Goal: Check status: Check status

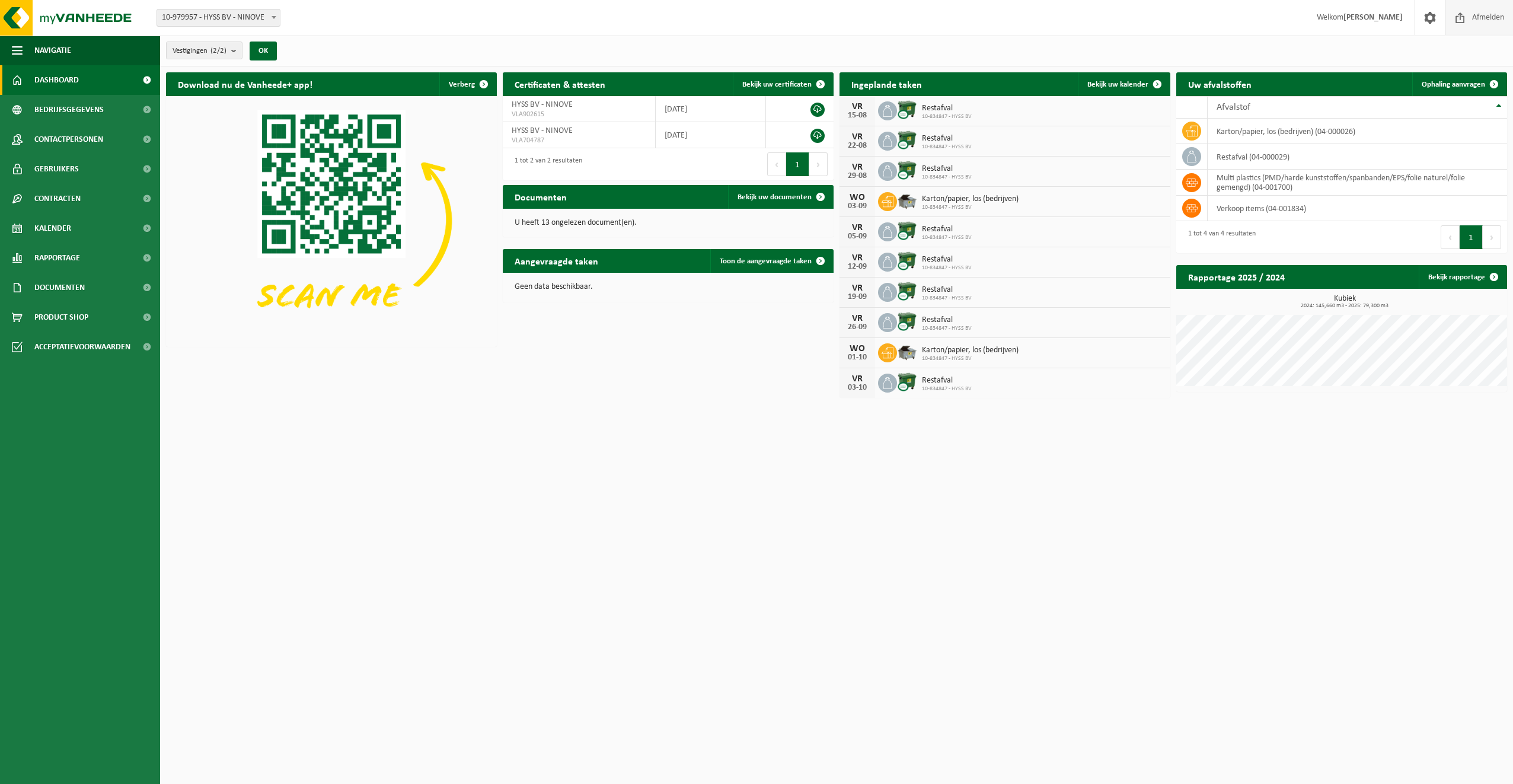
click at [1478, 22] on span "Afmelden" at bounding box center [1488, 17] width 38 height 35
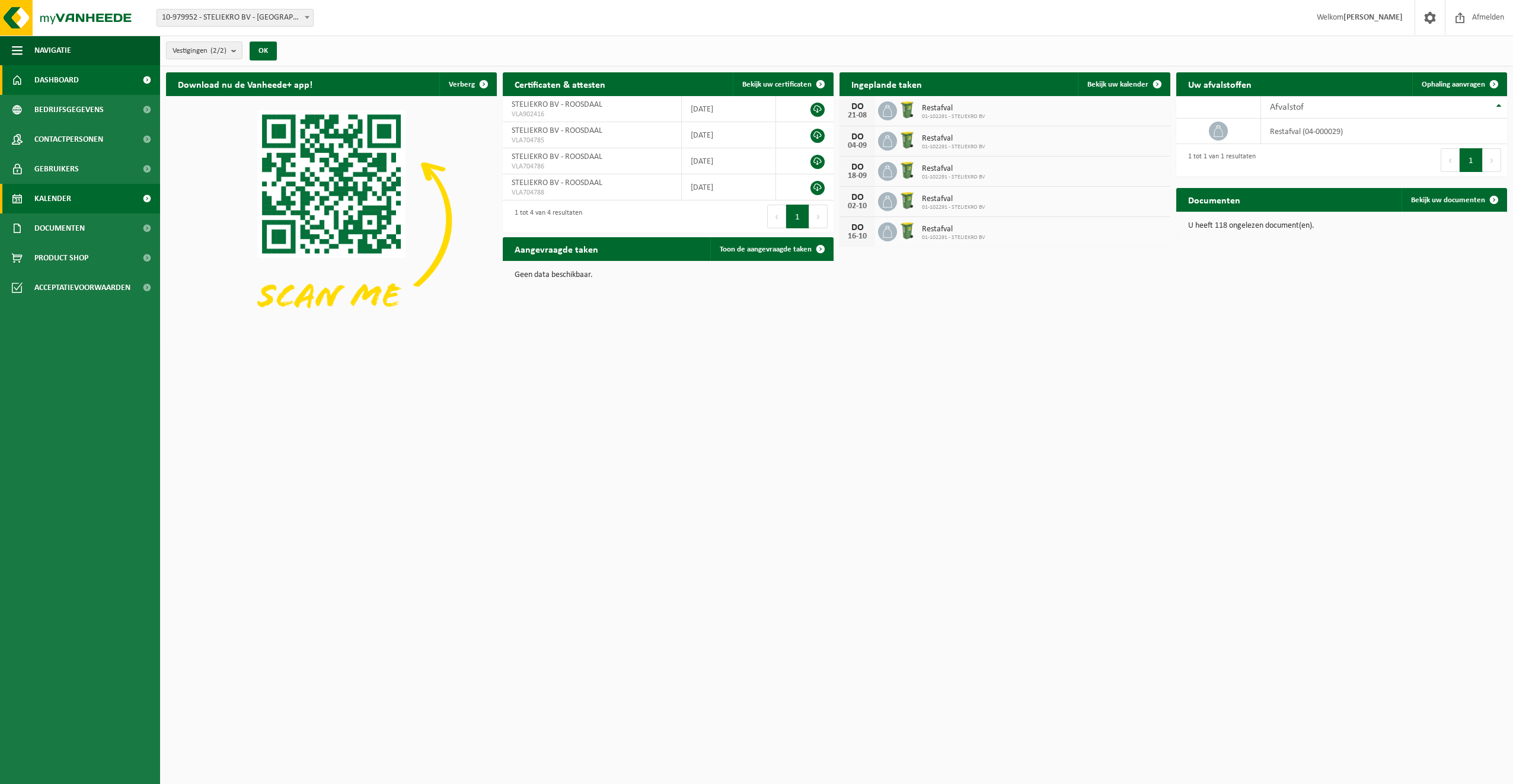
click at [54, 195] on span "Kalender" at bounding box center [53, 198] width 36 height 29
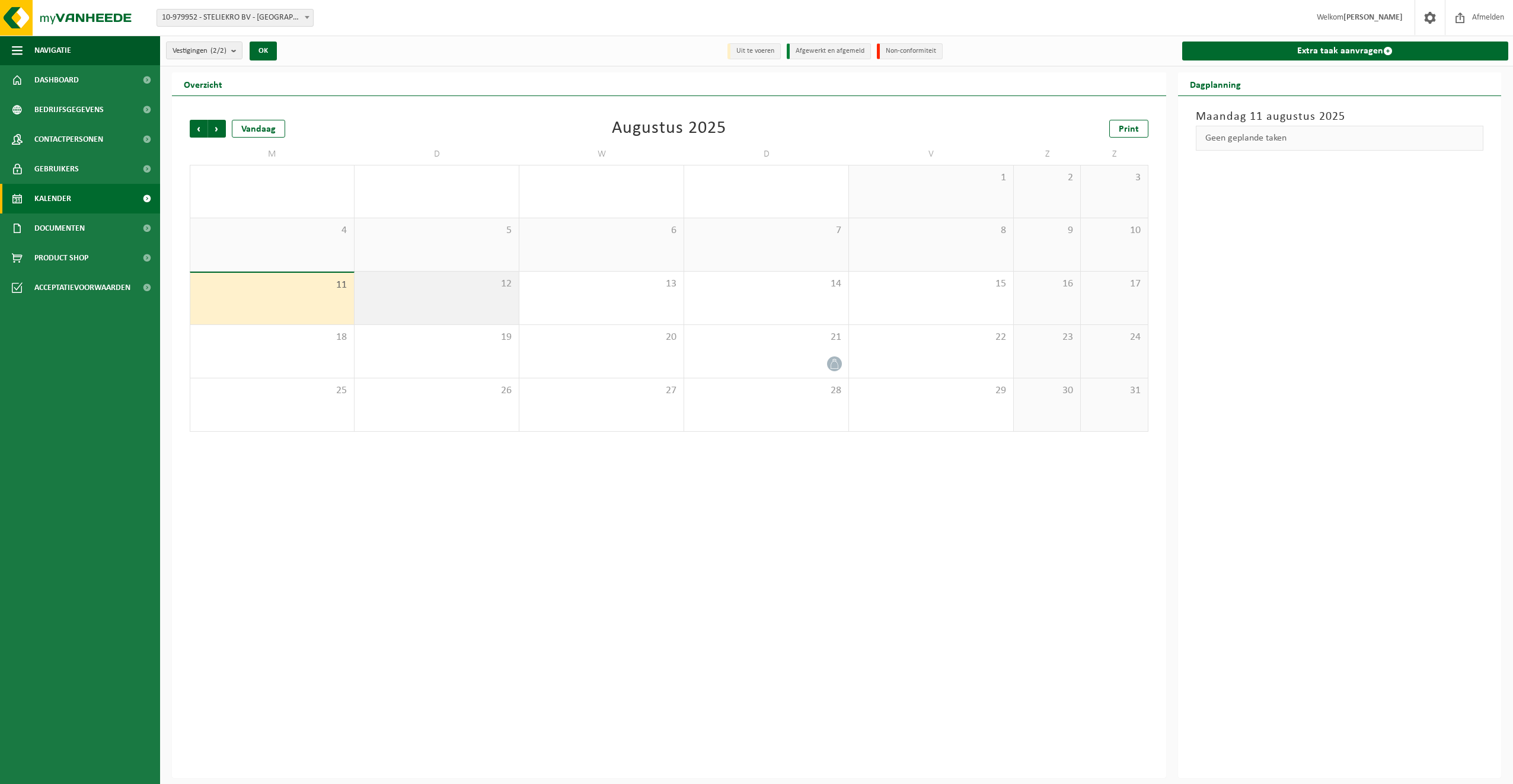
click at [420, 300] on div "12" at bounding box center [437, 298] width 164 height 53
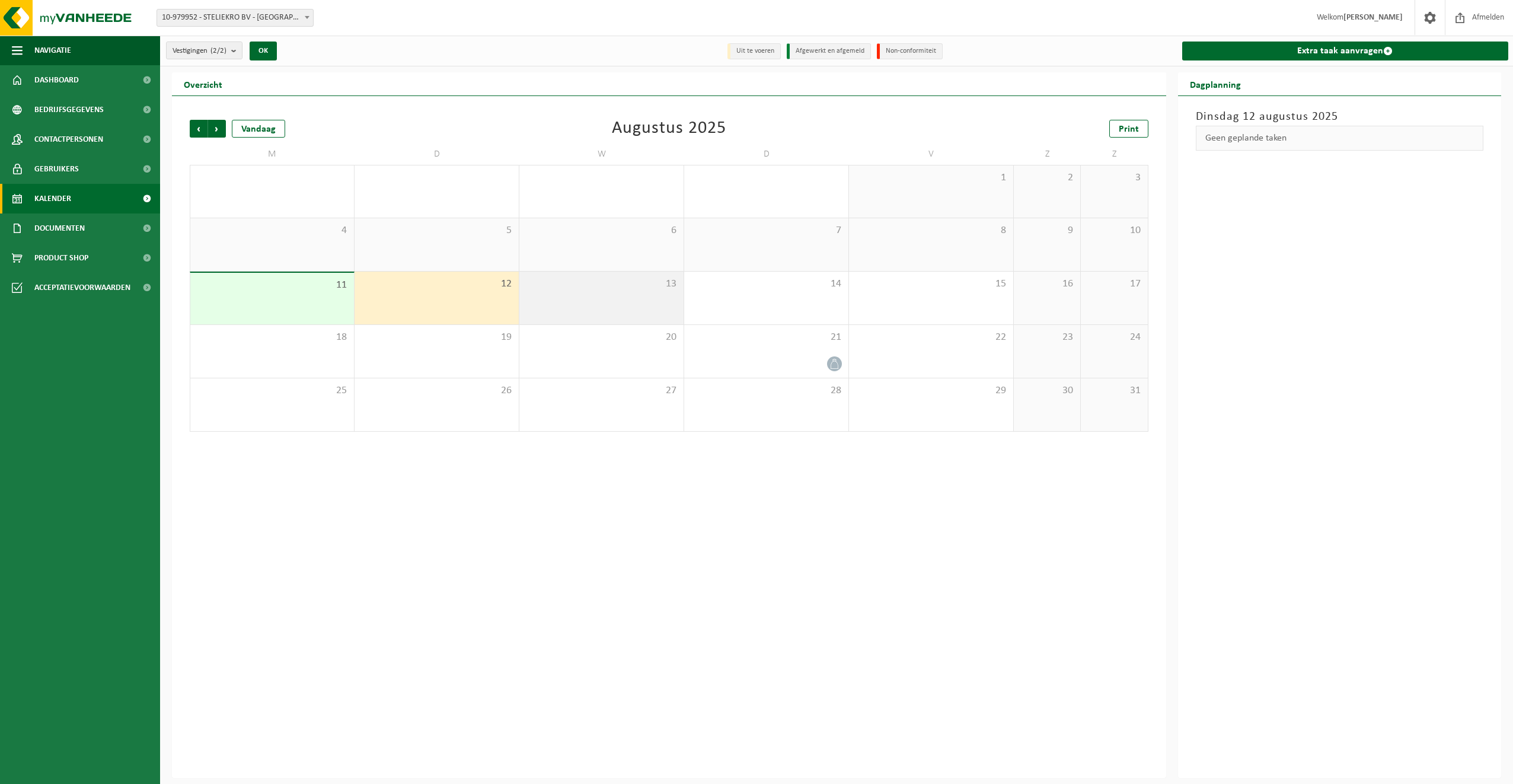
click at [587, 293] on div "13" at bounding box center [602, 298] width 164 height 53
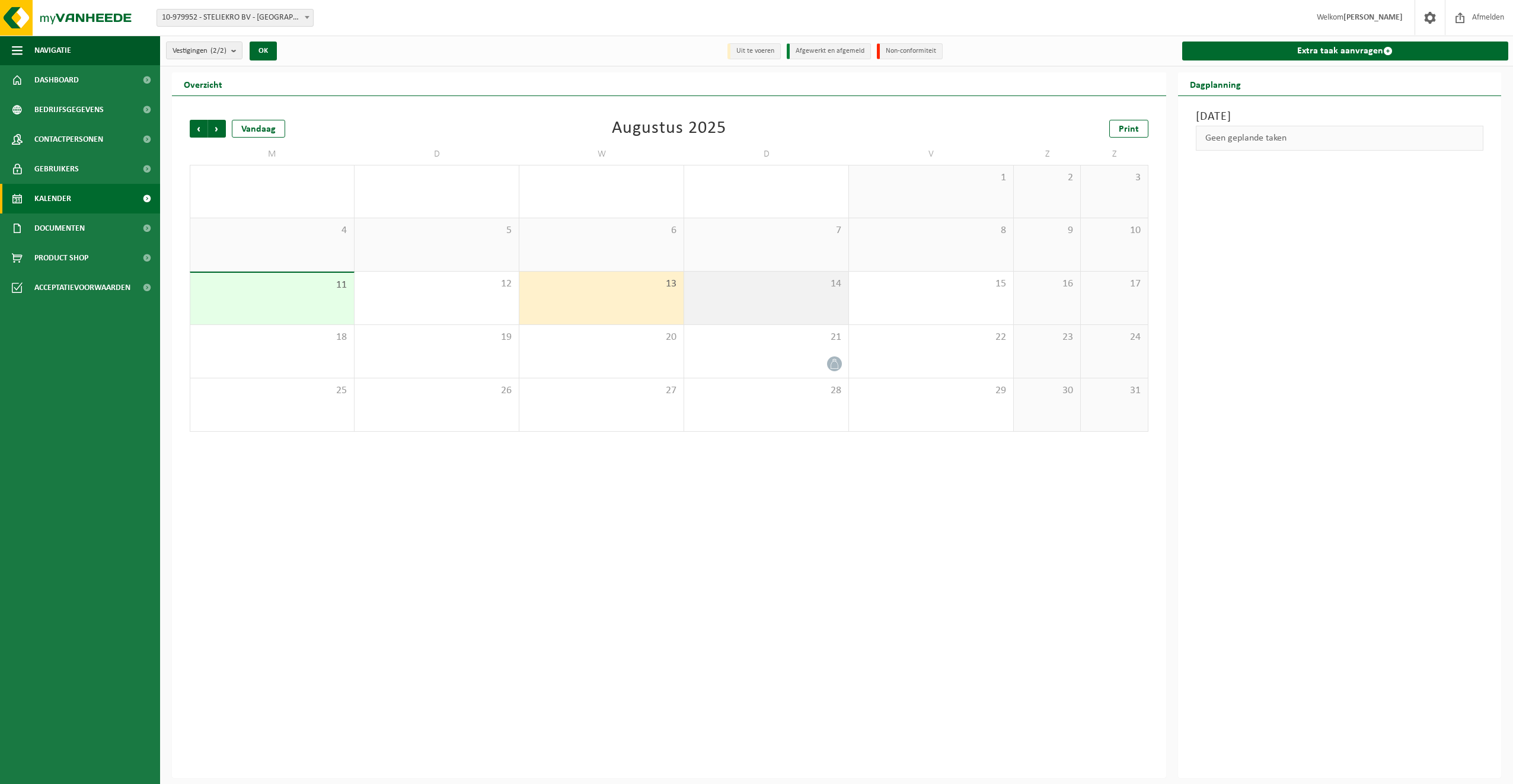
click at [742, 299] on div "14" at bounding box center [766, 298] width 164 height 53
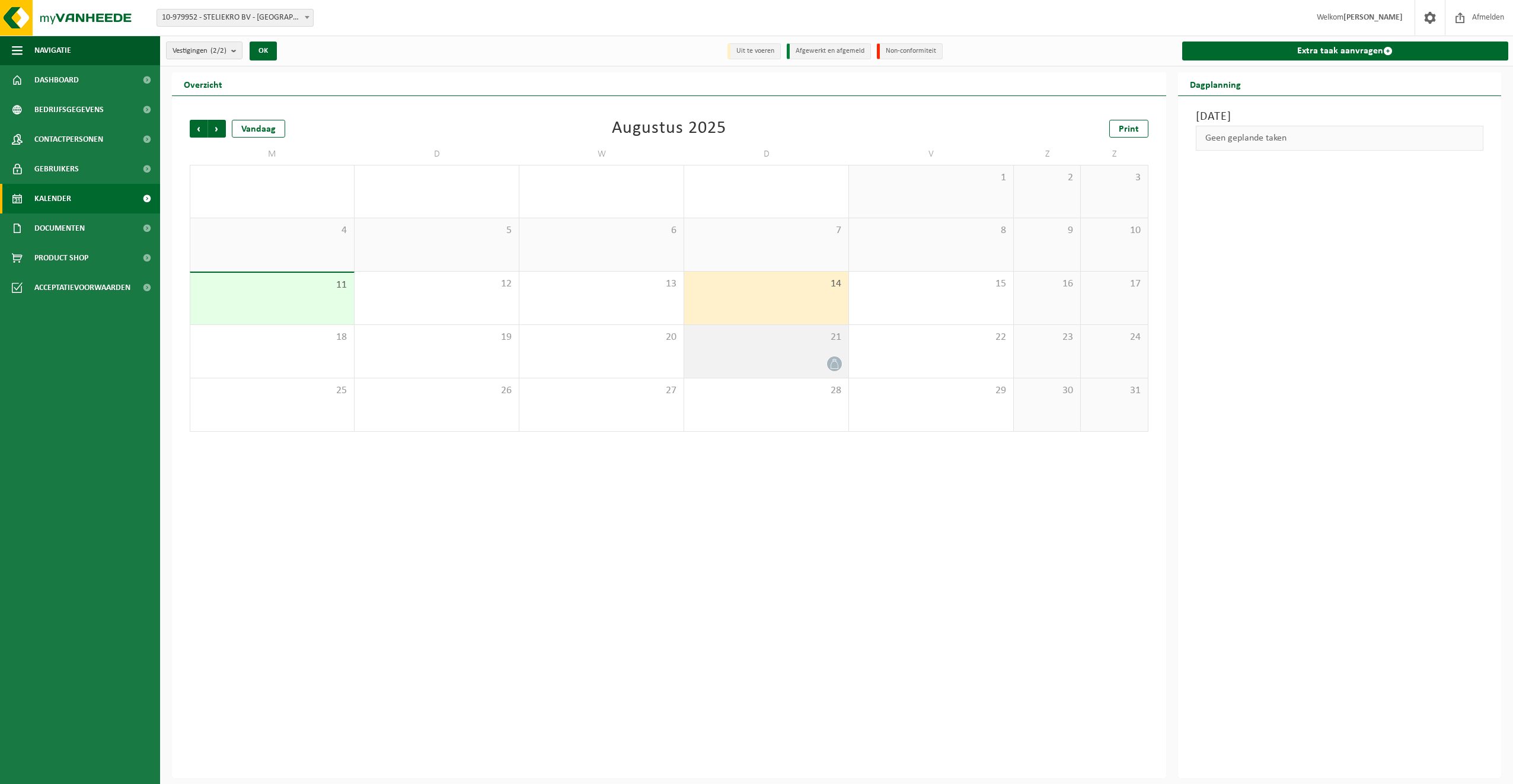
click at [823, 348] on div "21" at bounding box center [766, 350] width 164 height 53
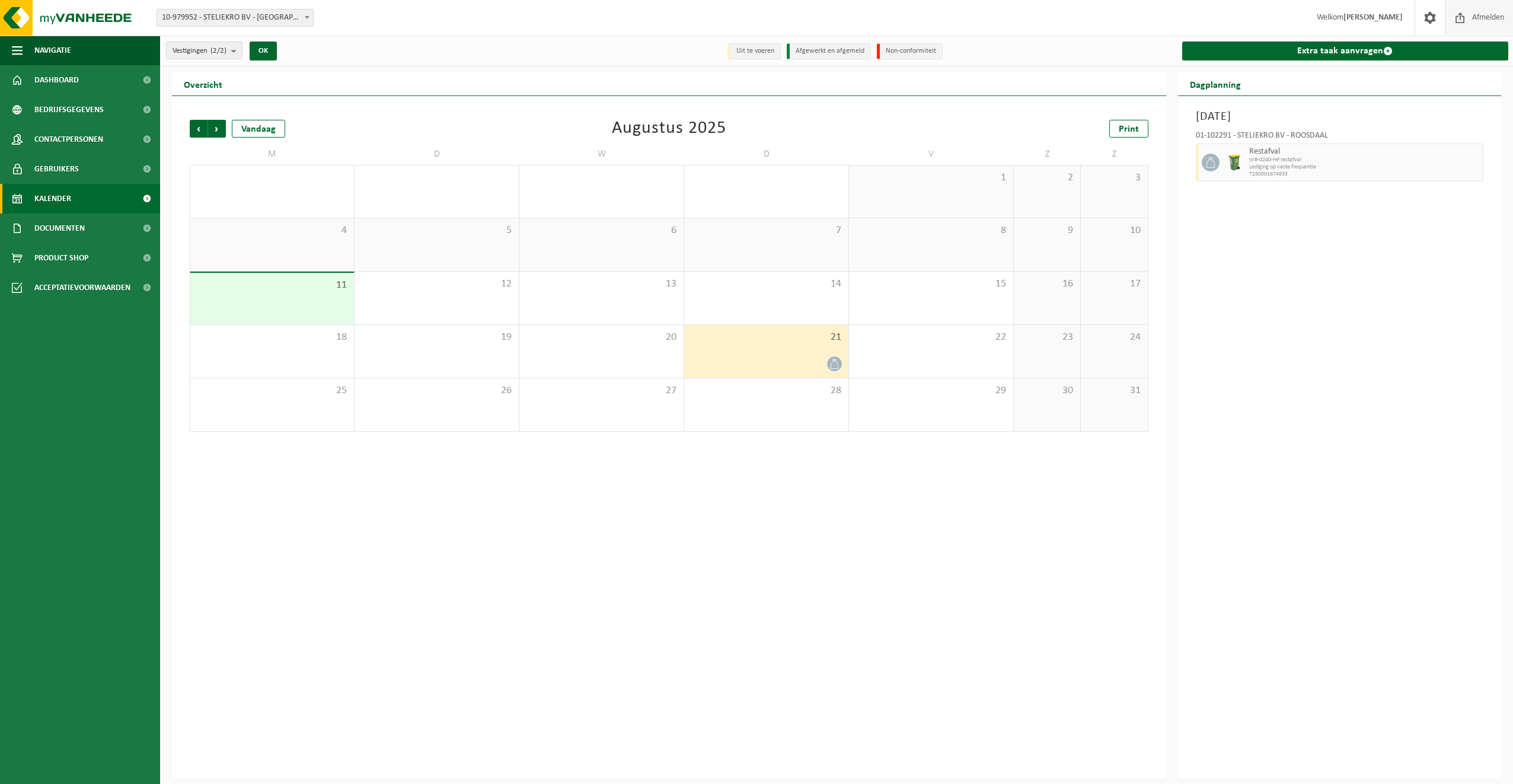
click at [1469, 13] on span "Afmelden" at bounding box center [1488, 17] width 38 height 35
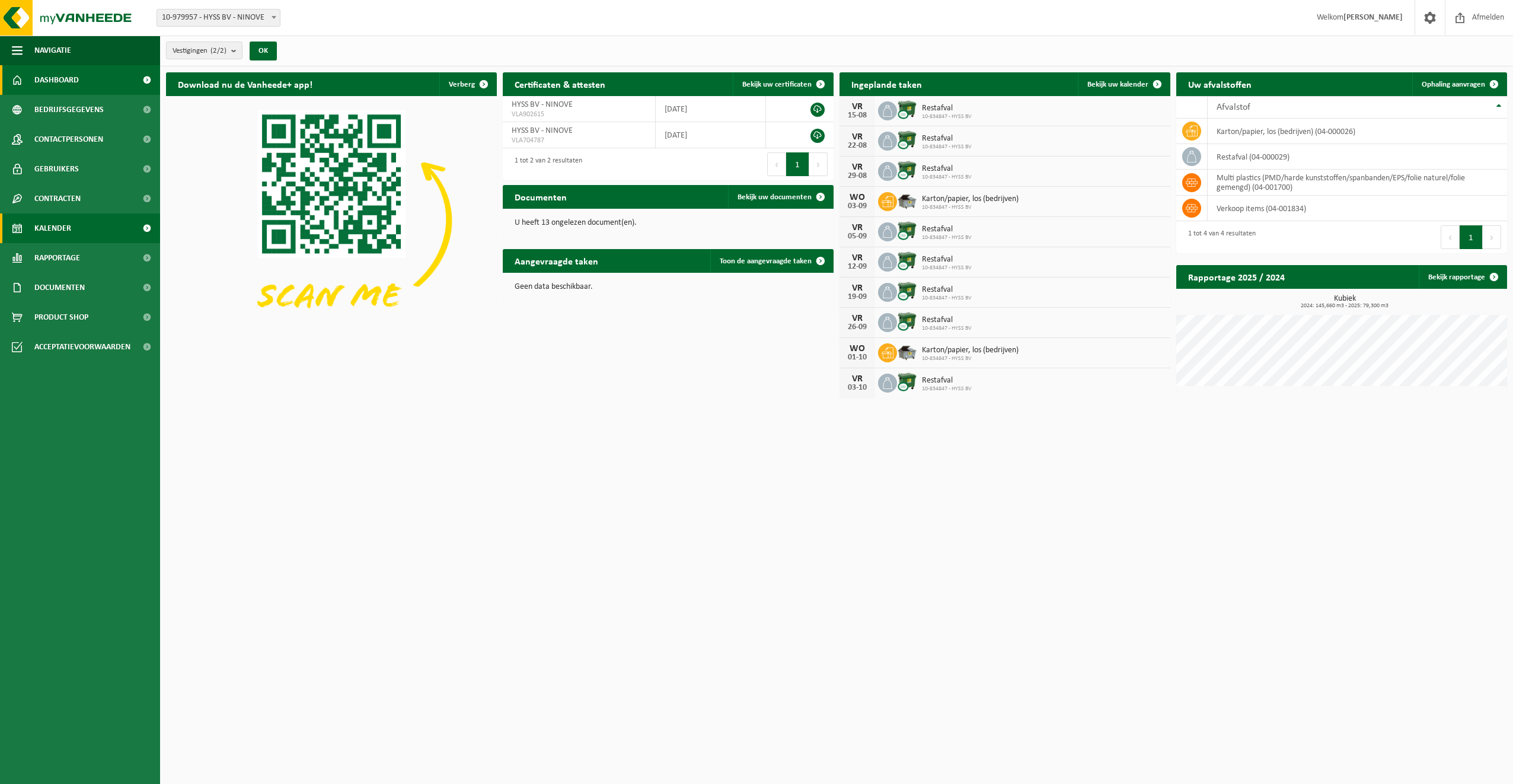
click at [55, 228] on span "Kalender" at bounding box center [53, 228] width 36 height 29
